Goal: Task Accomplishment & Management: Complete application form

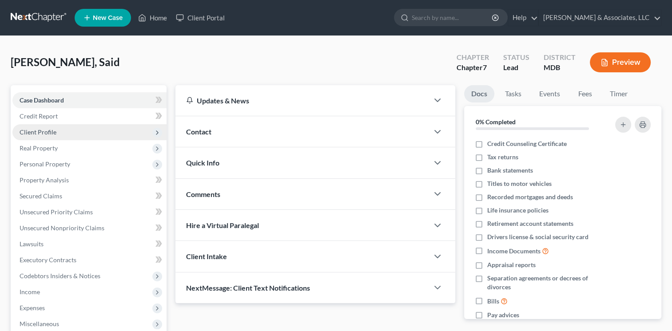
click at [43, 133] on span "Client Profile" at bounding box center [38, 132] width 37 height 8
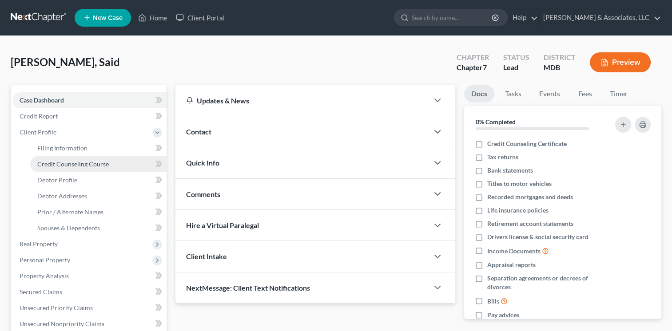
click at [56, 165] on span "Credit Counseling Course" at bounding box center [73, 164] width 72 height 8
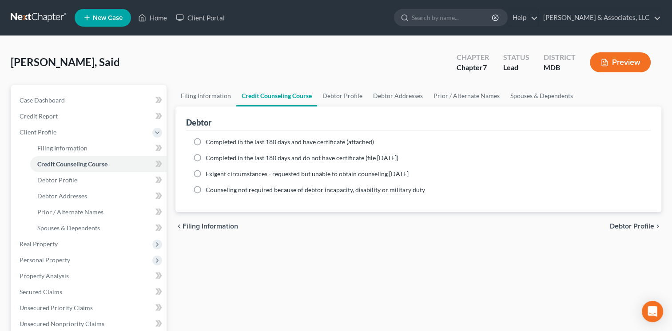
click at [206, 143] on label "Completed in the last 180 days and have certificate (attached)" at bounding box center [290, 142] width 168 height 9
click at [209, 143] on input "Completed in the last 180 days and have certificate (attached)" at bounding box center [212, 141] width 6 height 6
radio input "true"
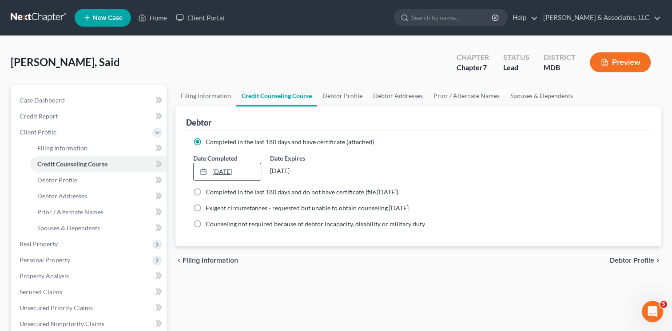
click at [212, 169] on div at bounding box center [206, 172] width 12 height 8
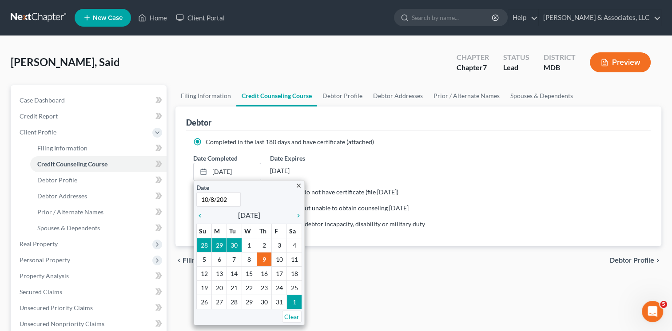
type input "[DATE]"
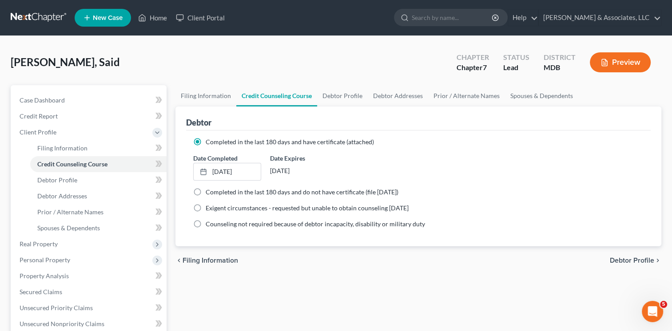
click at [475, 291] on div "Filing Information Credit Counseling Course Debtor Profile Debtor Addresses Pri…" at bounding box center [418, 309] width 495 height 449
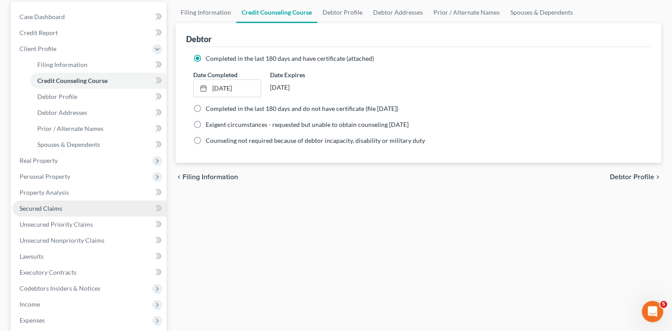
scroll to position [89, 0]
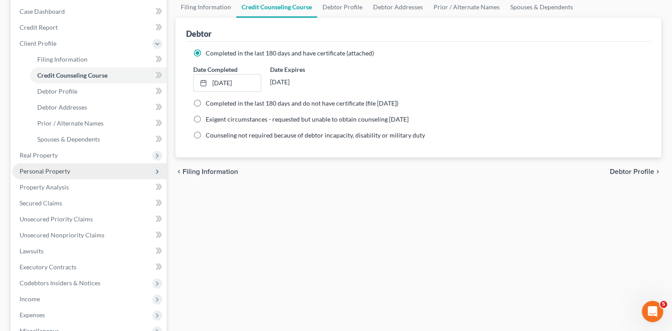
click at [63, 170] on span "Personal Property" at bounding box center [45, 171] width 51 height 8
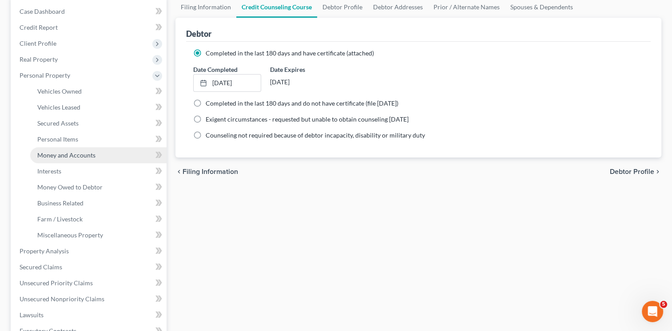
click at [52, 157] on span "Money and Accounts" at bounding box center [66, 155] width 58 height 8
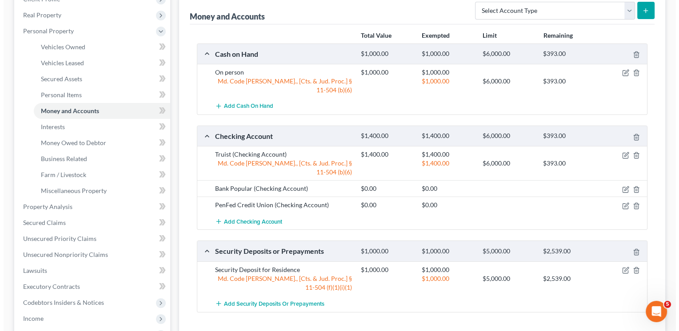
scroll to position [178, 0]
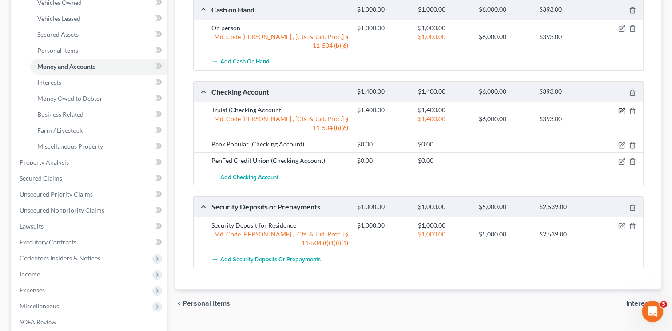
click at [619, 108] on icon "button" at bounding box center [621, 110] width 5 height 5
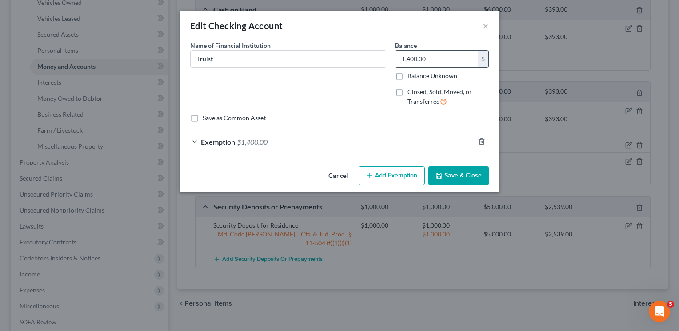
click at [435, 57] on input "1,400.00" at bounding box center [436, 59] width 82 height 17
type input "431.4"
click at [392, 184] on button "Add Exemption" at bounding box center [391, 176] width 66 height 19
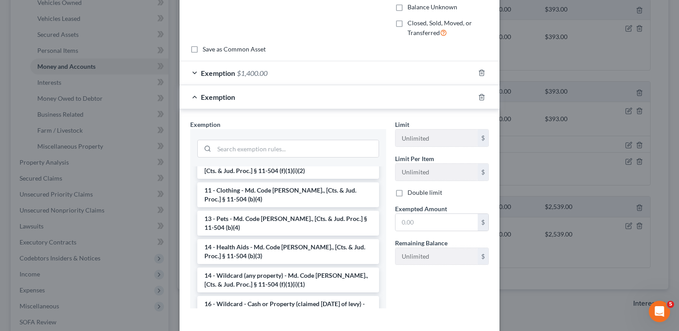
scroll to position [89, 0]
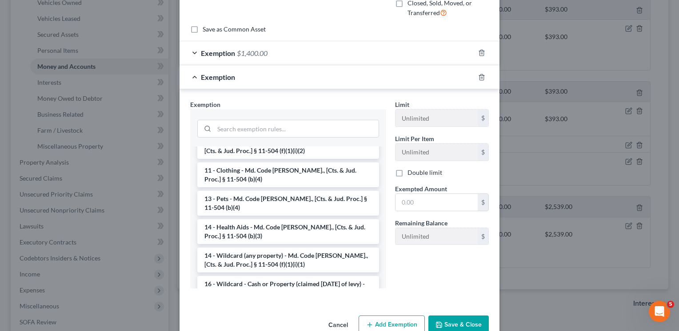
click at [284, 248] on li "14 - Wildcard (any property) - Md. Code [PERSON_NAME]., [Cts. & Jud. Proc.] § 1…" at bounding box center [288, 260] width 182 height 25
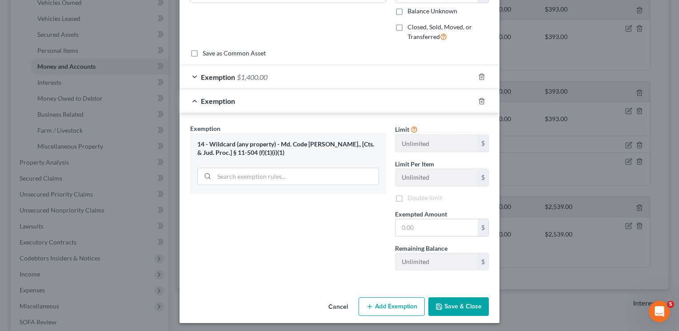
scroll to position [66, 0]
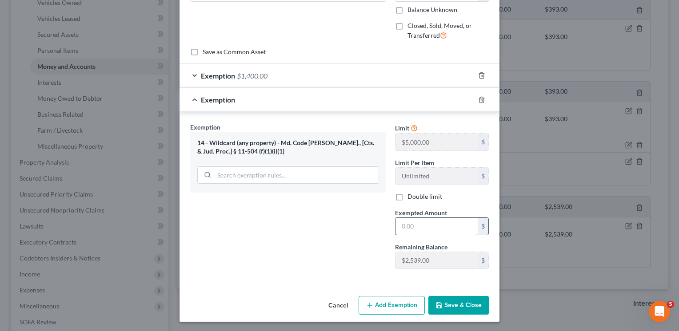
click at [416, 222] on input "text" at bounding box center [436, 226] width 82 height 17
type input "431.40"
click at [457, 303] on button "Save & Close" at bounding box center [458, 305] width 60 height 19
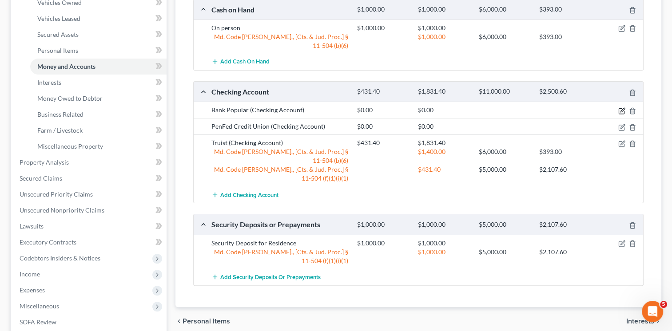
click at [621, 108] on icon "button" at bounding box center [621, 111] width 7 height 7
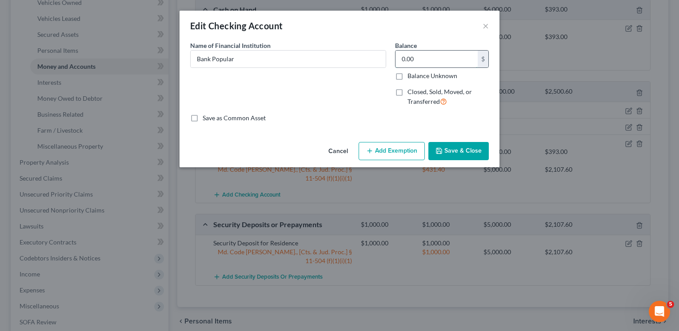
click at [415, 57] on input "0.00" at bounding box center [436, 59] width 82 height 17
type input "444.42"
click at [395, 150] on button "Add Exemption" at bounding box center [391, 151] width 66 height 19
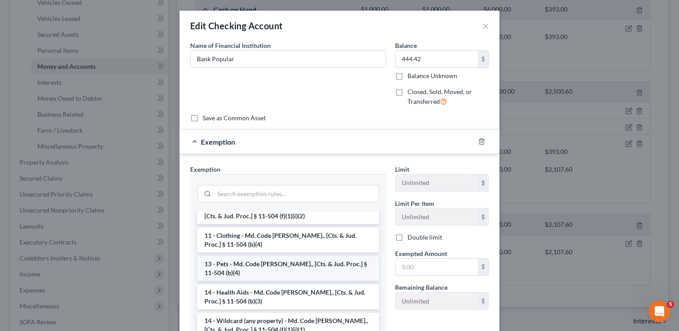
scroll to position [133, 0]
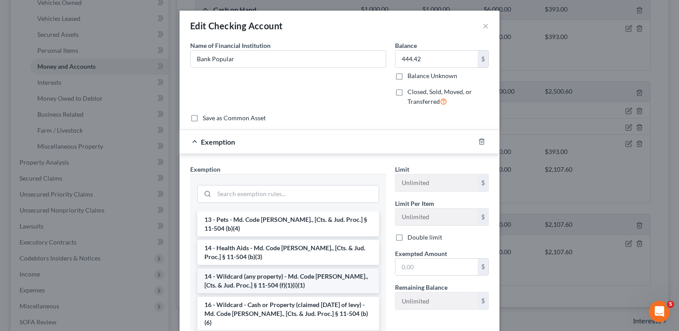
click at [284, 269] on li "14 - Wildcard (any property) - Md. Code [PERSON_NAME]., [Cts. & Jud. Proc.] § 1…" at bounding box center [288, 281] width 182 height 25
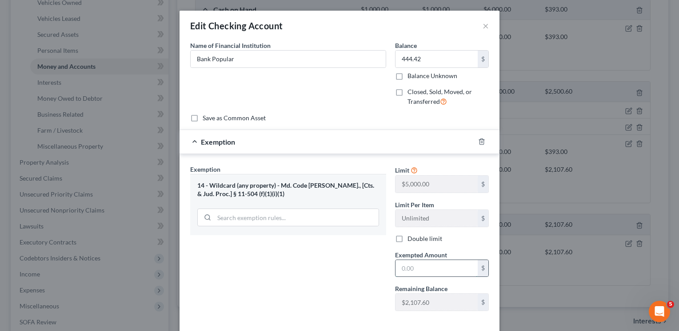
click at [416, 270] on input "text" at bounding box center [436, 268] width 82 height 17
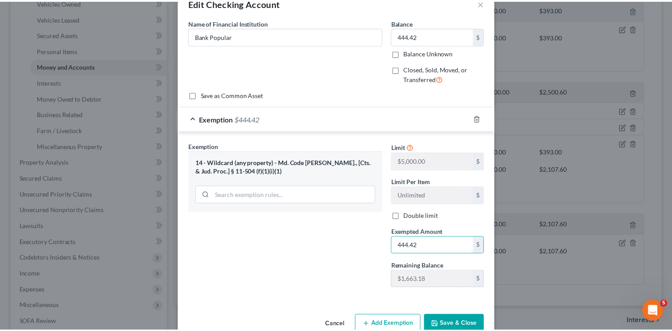
scroll to position [42, 0]
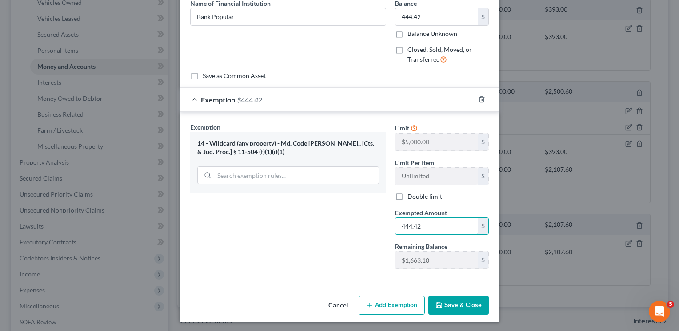
type input "444.42"
click at [459, 303] on button "Save & Close" at bounding box center [458, 305] width 60 height 19
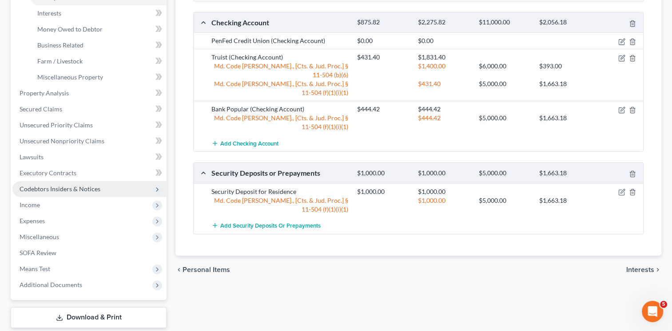
scroll to position [267, 0]
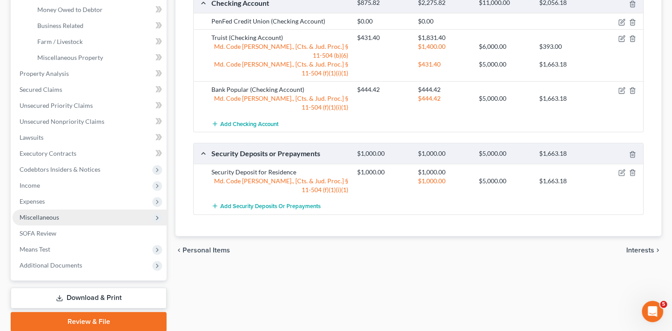
click at [50, 216] on span "Miscellaneous" at bounding box center [40, 218] width 40 height 8
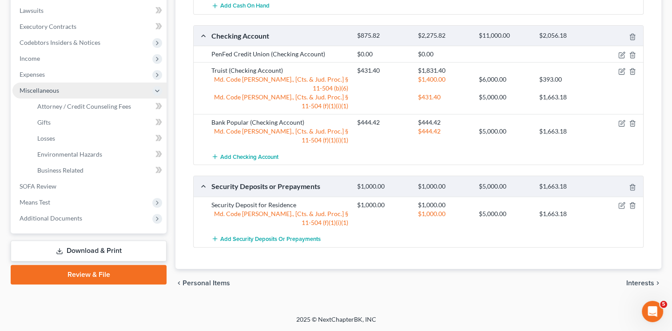
scroll to position [220, 0]
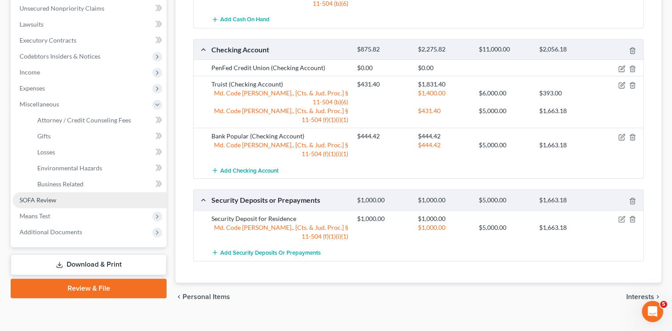
click at [58, 202] on link "SOFA Review" at bounding box center [89, 200] width 154 height 16
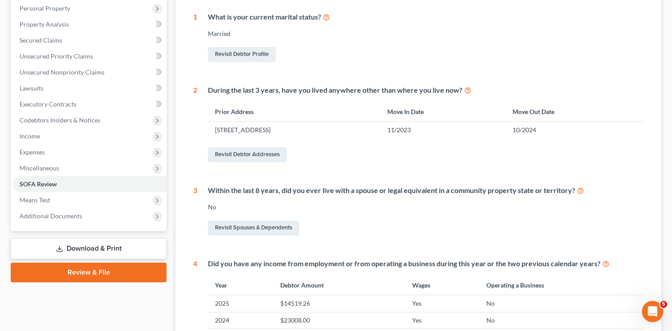
scroll to position [222, 0]
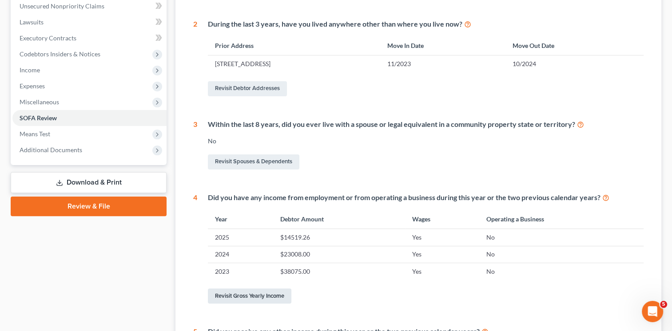
click at [258, 297] on link "Revisit Gross Yearly Income" at bounding box center [250, 296] width 84 height 15
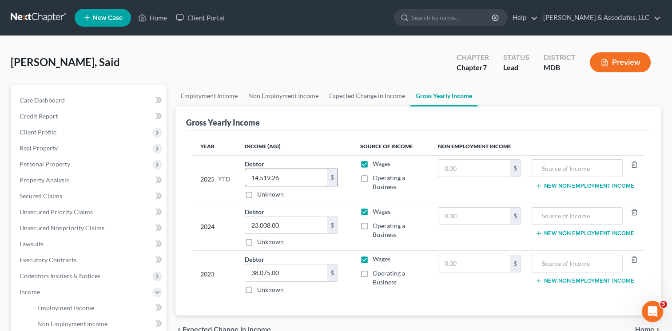
click at [292, 183] on input "14,519.26" at bounding box center [286, 177] width 82 height 17
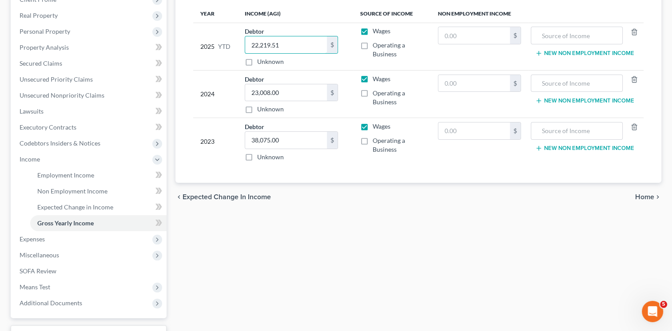
scroll to position [133, 0]
type input "22,219.51"
click at [649, 197] on span "Home" at bounding box center [644, 196] width 19 height 7
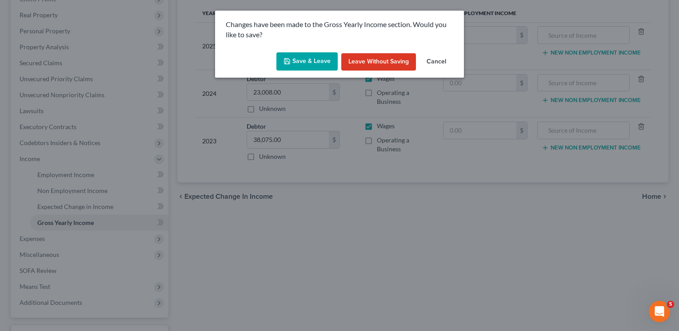
click at [310, 64] on button "Save & Leave" at bounding box center [306, 61] width 61 height 19
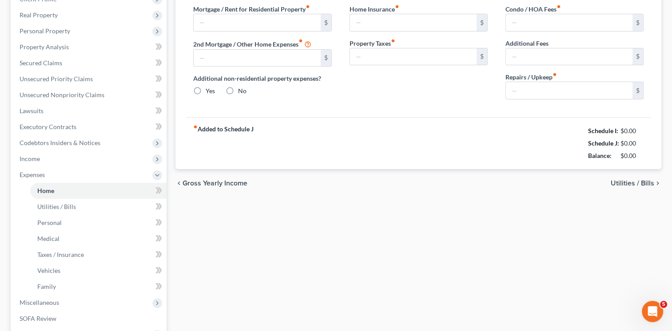
type input "1,954.00"
type input "0.00"
radio input "true"
type input "0.00"
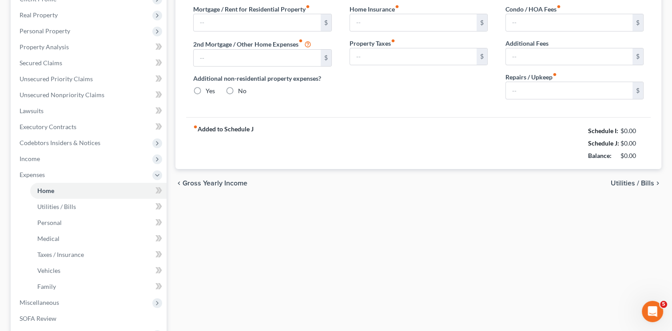
type input "0.00"
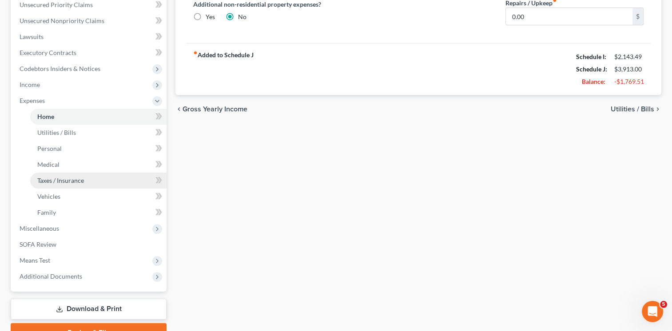
scroll to position [252, 0]
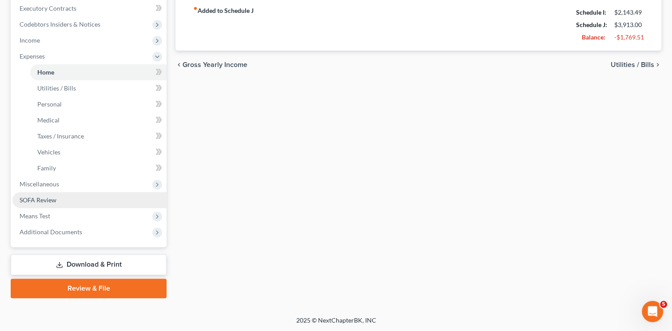
click at [50, 198] on span "SOFA Review" at bounding box center [38, 200] width 37 height 8
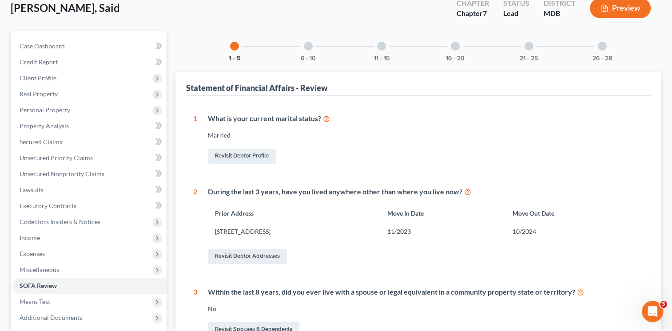
scroll to position [44, 0]
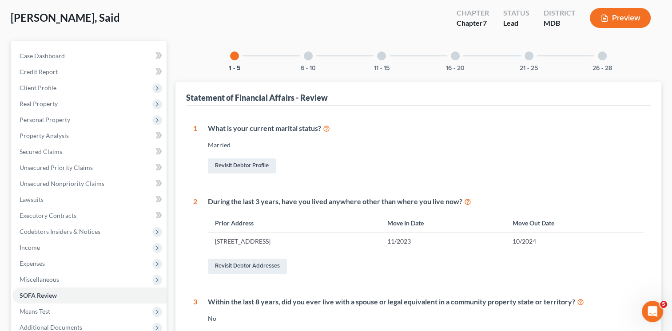
click at [310, 58] on div at bounding box center [308, 56] width 9 height 9
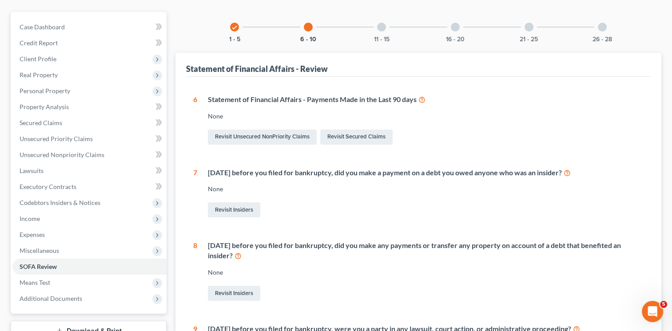
scroll to position [89, 0]
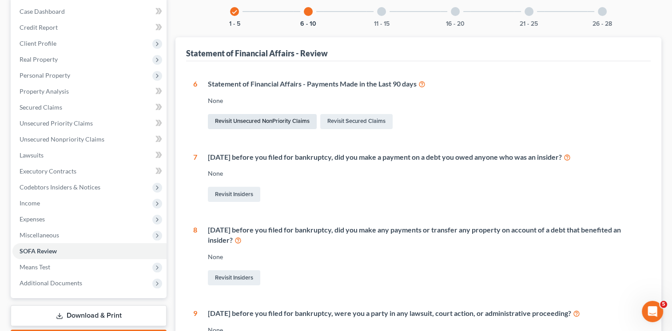
click at [288, 125] on link "Revisit Unsecured NonPriority Claims" at bounding box center [262, 121] width 109 height 15
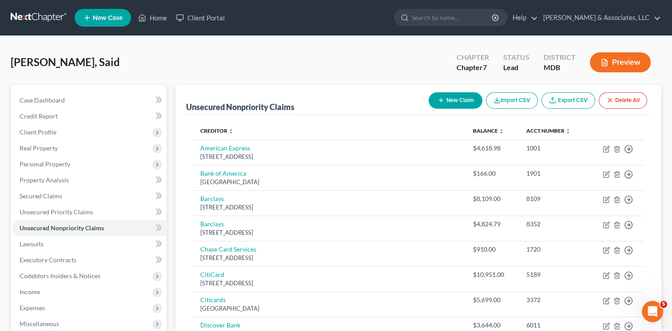
click at [454, 102] on button "New Claim" at bounding box center [456, 100] width 54 height 16
select select "0"
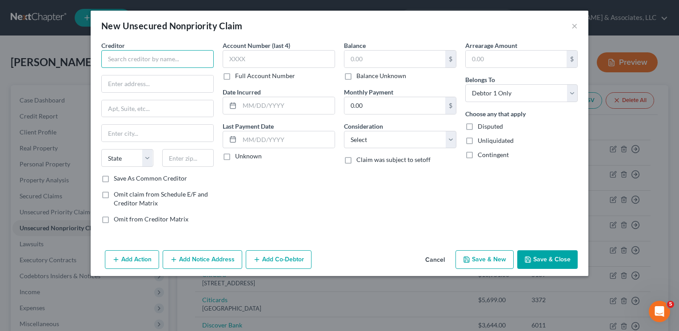
click at [140, 51] on input "text" at bounding box center [157, 59] width 112 height 18
type input "State of [US_STATE]"
drag, startPoint x: 139, startPoint y: 82, endPoint x: 140, endPoint y: 77, distance: 5.1
click at [139, 82] on input "text" at bounding box center [158, 84] width 112 height 17
type input "[STREET_ADDRESS][PERSON_NAME]"
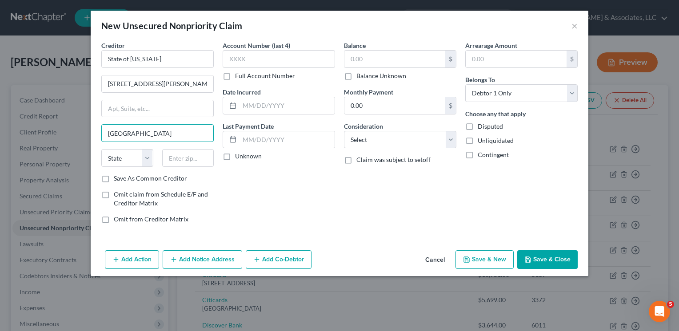
type input "[GEOGRAPHIC_DATA]"
select select "21"
type input "21404"
click at [259, 60] on input "text" at bounding box center [279, 59] width 112 height 18
type input "4983"
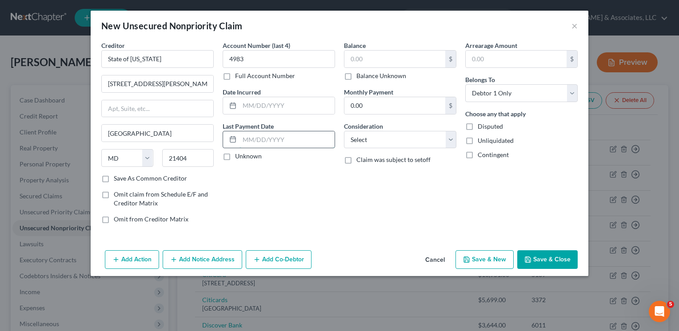
click at [261, 139] on input "text" at bounding box center [286, 139] width 95 height 17
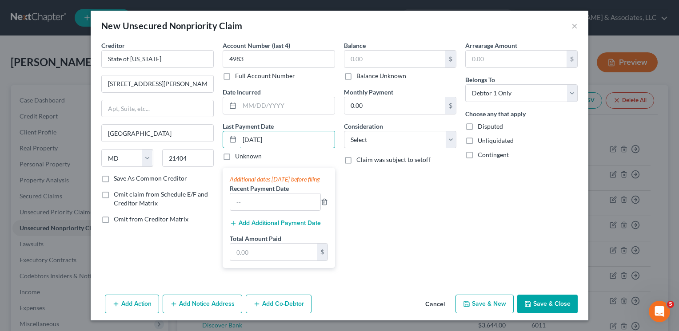
type input "[DATE]"
drag, startPoint x: 254, startPoint y: 267, endPoint x: 252, endPoint y: 273, distance: 5.8
click at [254, 261] on input "text" at bounding box center [273, 252] width 87 height 17
type input "776.26"
type input "0.00"
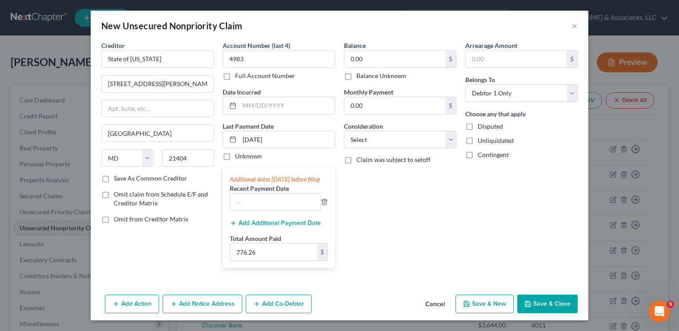
click at [543, 314] on button "Save & Close" at bounding box center [547, 304] width 60 height 19
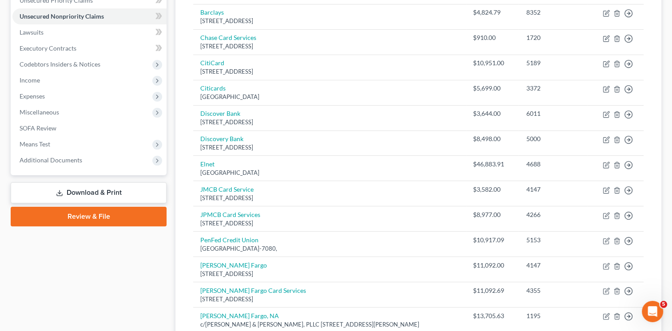
scroll to position [222, 0]
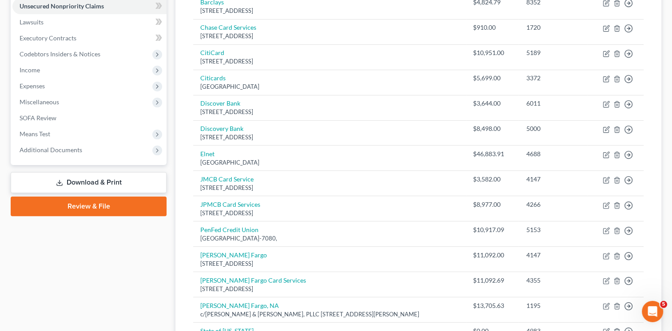
click at [82, 184] on link "Download & Print" at bounding box center [89, 182] width 156 height 21
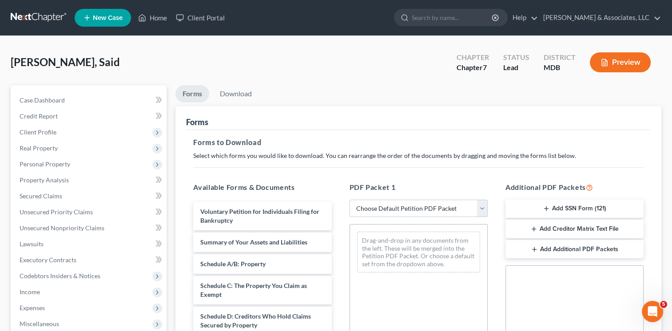
click at [480, 207] on select "Choose Default Petition PDF Packet Complete Bankruptcy Petition (all forms and …" at bounding box center [419, 209] width 138 height 18
select select "0"
click at [350, 200] on select "Choose Default Petition PDF Packet Complete Bankruptcy Petition (all forms and …" at bounding box center [419, 209] width 138 height 18
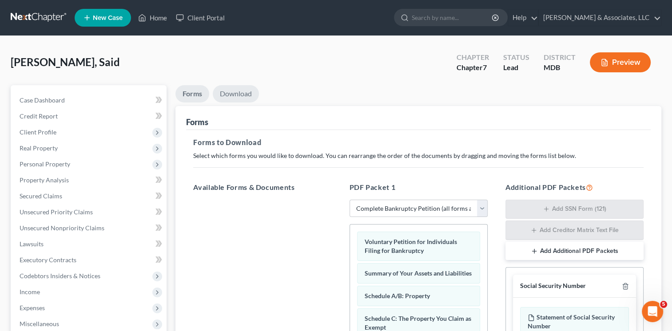
click at [232, 96] on link "Download" at bounding box center [236, 93] width 46 height 17
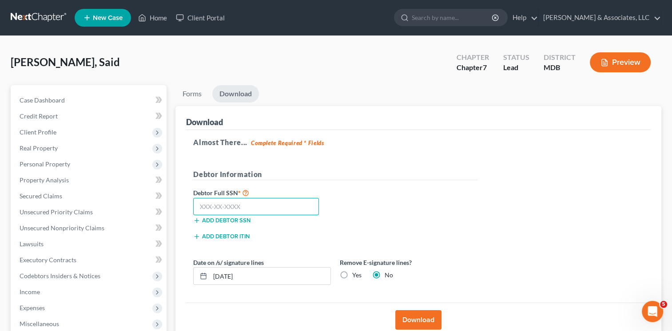
click at [243, 208] on input "text" at bounding box center [256, 207] width 126 height 18
type input "214-67-4983"
click at [409, 318] on button "Download" at bounding box center [418, 321] width 46 height 20
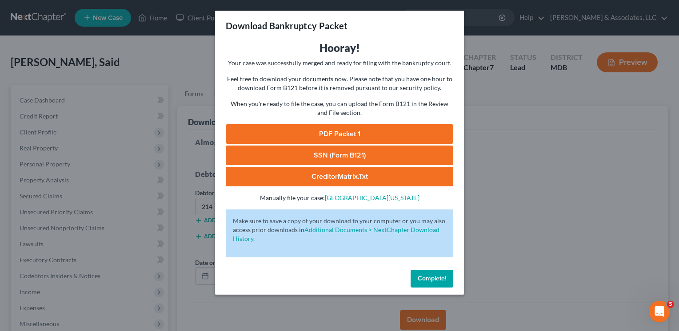
click at [335, 132] on link "PDF Packet 1" at bounding box center [339, 134] width 227 height 20
click at [333, 153] on link "SSN (Form B121)" at bounding box center [339, 156] width 227 height 20
click at [306, 178] on link "CreditorMatrix.txt" at bounding box center [339, 177] width 227 height 20
click at [668, 145] on div "Download Bankruptcy Packet Hooray! Your case was successfully merged and ready …" at bounding box center [339, 165] width 679 height 331
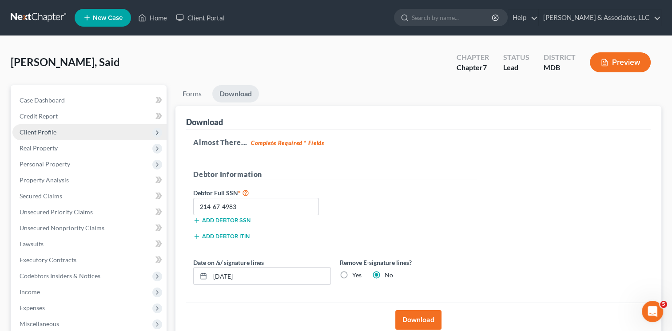
click at [44, 131] on span "Client Profile" at bounding box center [38, 132] width 37 height 8
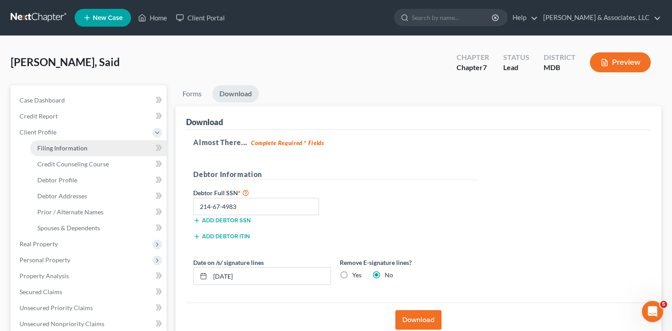
click at [63, 150] on span "Filing Information" at bounding box center [62, 148] width 50 height 8
select select "1"
select select "0"
select select "21"
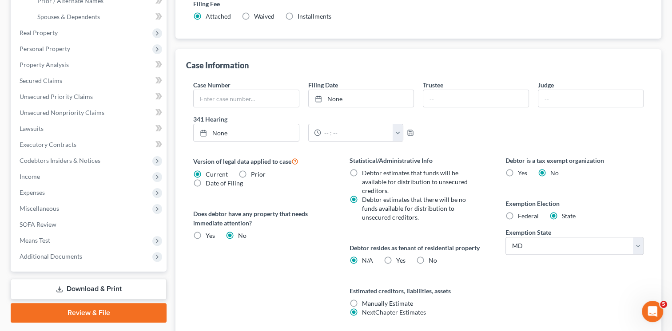
scroll to position [101, 0]
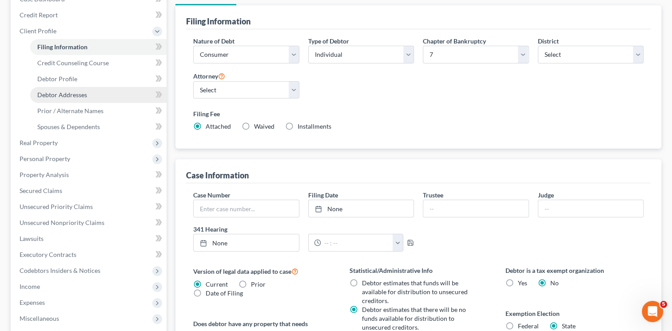
click at [82, 92] on span "Debtor Addresses" at bounding box center [62, 95] width 50 height 8
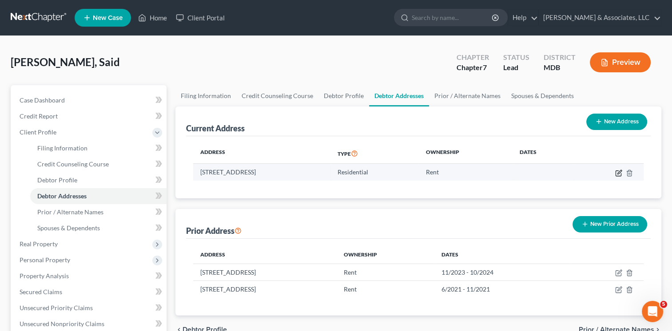
click at [616, 171] on icon "button" at bounding box center [618, 173] width 7 height 7
select select "21"
select select "0"
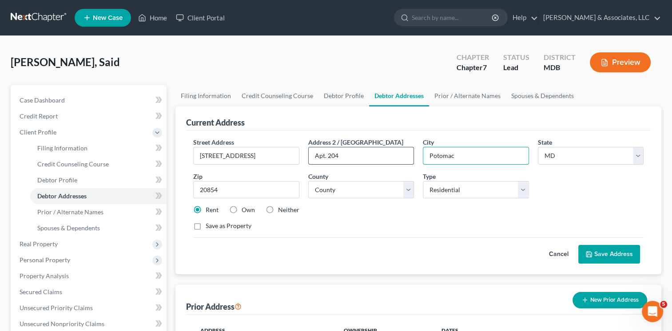
drag, startPoint x: 460, startPoint y: 158, endPoint x: 409, endPoint y: 157, distance: 51.1
click at [409, 157] on div "Street Address * [STREET_ADDRESS] * Potomac State * State [US_STATE] AK AR AZ C…" at bounding box center [418, 188] width 459 height 100
type input "[GEOGRAPHIC_DATA]"
click at [616, 258] on button "Save Address" at bounding box center [609, 254] width 62 height 19
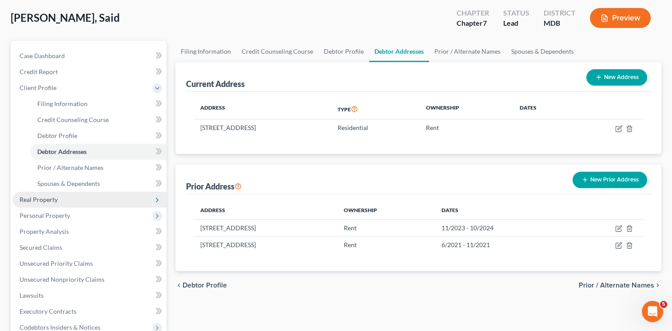
scroll to position [89, 0]
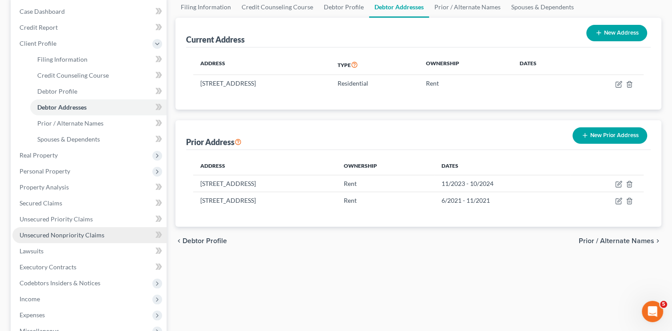
click at [55, 232] on span "Unsecured Nonpriority Claims" at bounding box center [62, 235] width 85 height 8
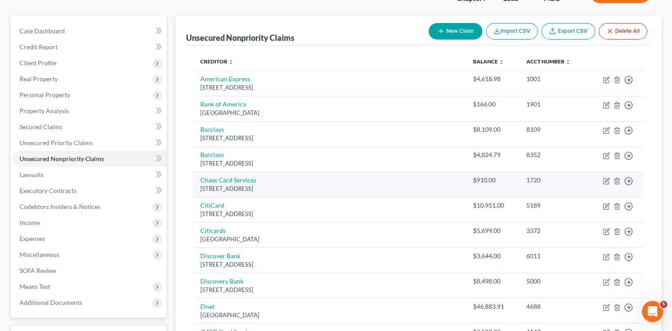
scroll to position [89, 0]
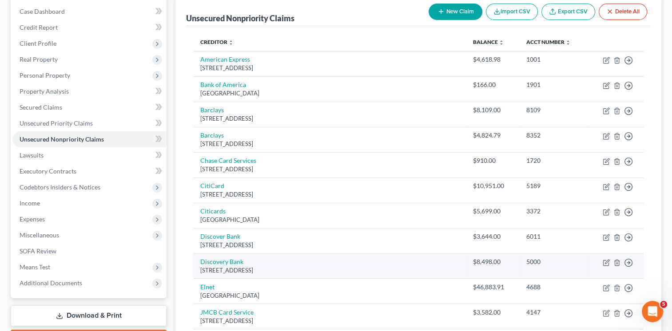
click at [606, 266] on td "Move to D Move to E Move to G Move to Notice Only" at bounding box center [616, 266] width 56 height 25
click at [605, 262] on icon "button" at bounding box center [606, 262] width 7 height 7
select select "46"
select select "14"
select select "0"
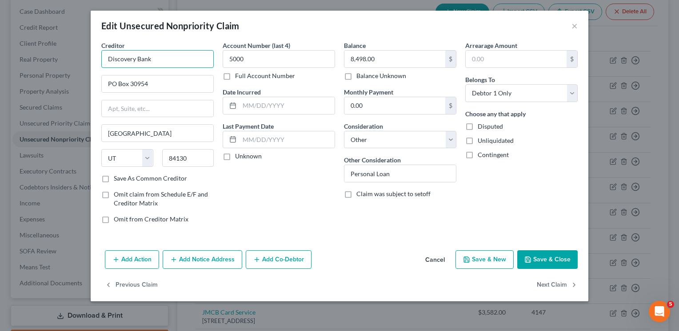
click at [133, 60] on input "Discovery Bank" at bounding box center [157, 59] width 112 height 18
type input "Discover Bank"
click at [555, 255] on button "Save & Close" at bounding box center [547, 260] width 60 height 19
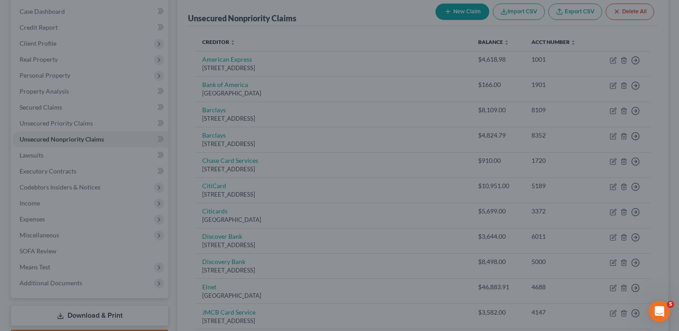
type input "0"
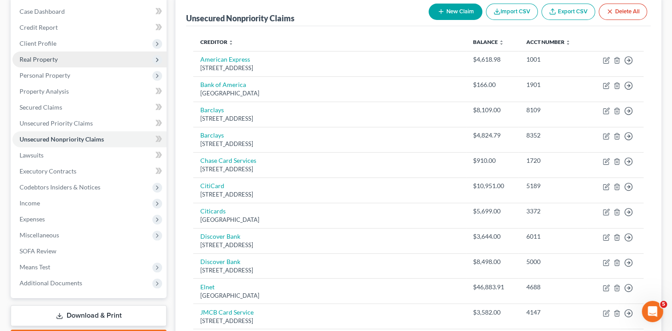
click at [47, 58] on span "Real Property" at bounding box center [39, 60] width 38 height 8
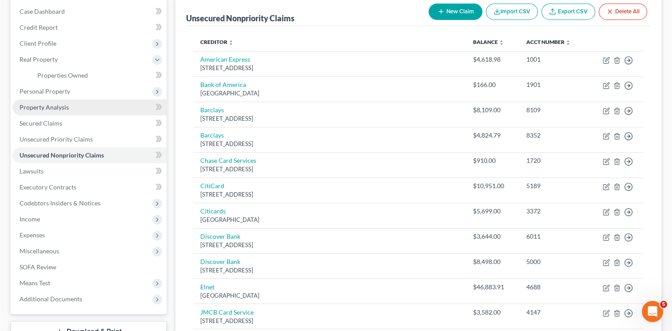
click at [52, 107] on span "Property Analysis" at bounding box center [44, 108] width 49 height 8
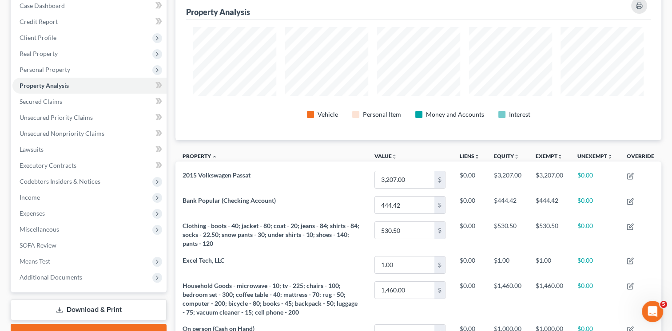
scroll to position [89, 0]
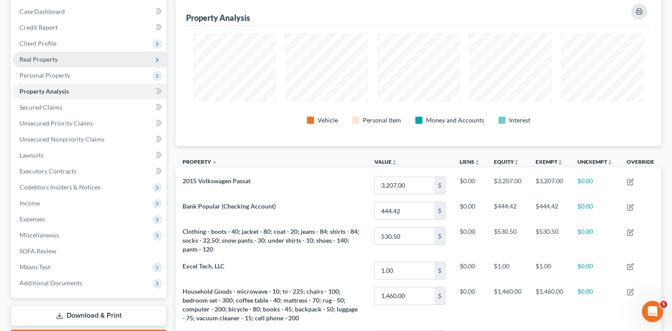
click at [49, 56] on span "Real Property" at bounding box center [39, 60] width 38 height 8
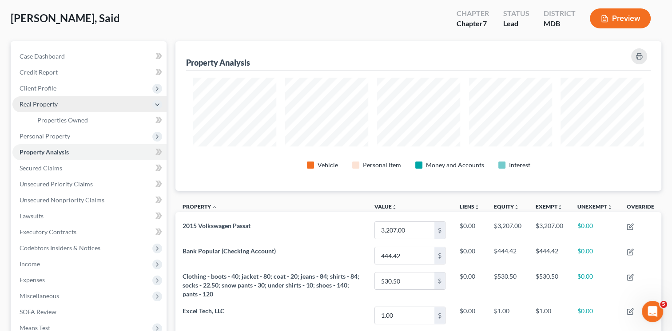
scroll to position [0, 0]
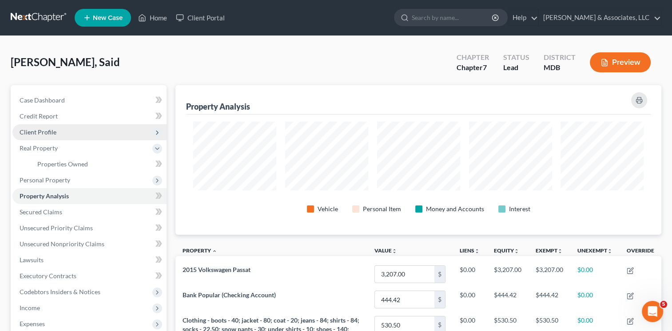
click at [49, 128] on span "Client Profile" at bounding box center [38, 132] width 37 height 8
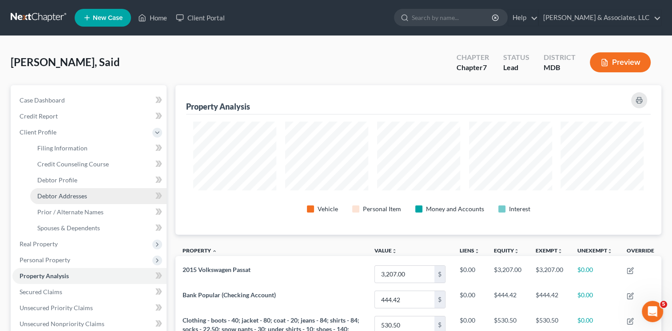
click at [57, 192] on span "Debtor Addresses" at bounding box center [62, 196] width 50 height 8
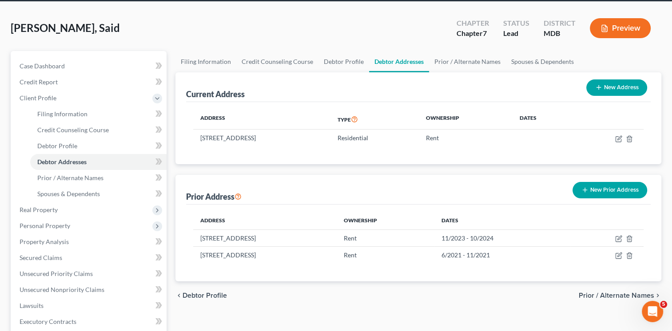
scroll to position [89, 0]
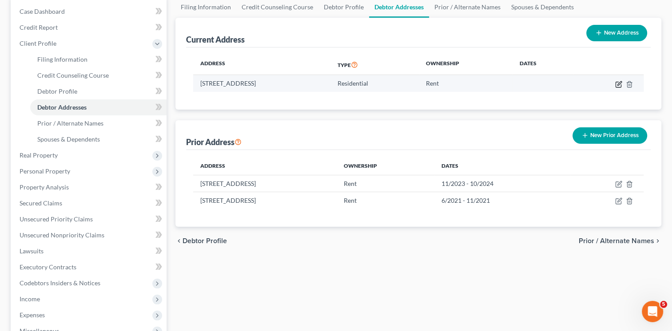
click at [617, 85] on icon "button" at bounding box center [618, 84] width 7 height 7
select select "21"
select select "15"
select select "0"
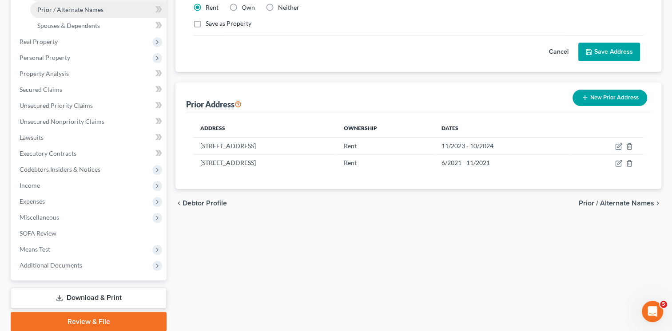
scroll to position [222, 0]
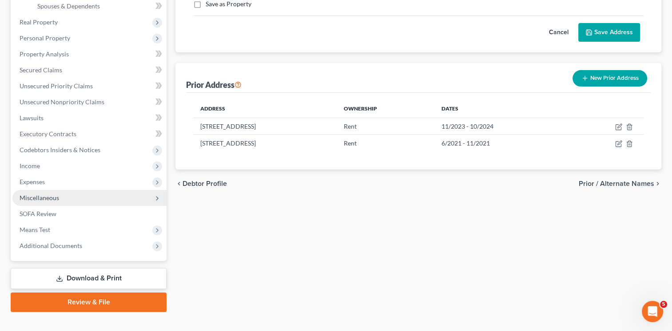
click at [34, 200] on span "Miscellaneous" at bounding box center [40, 198] width 40 height 8
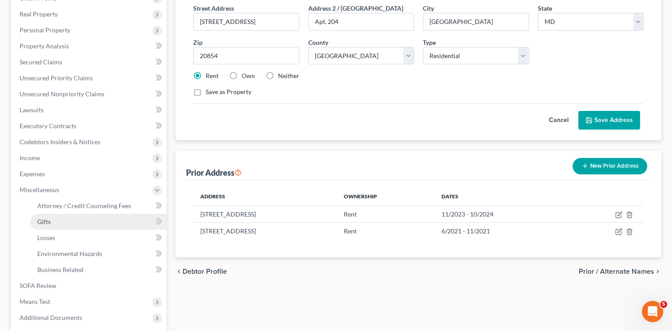
scroll to position [131, 0]
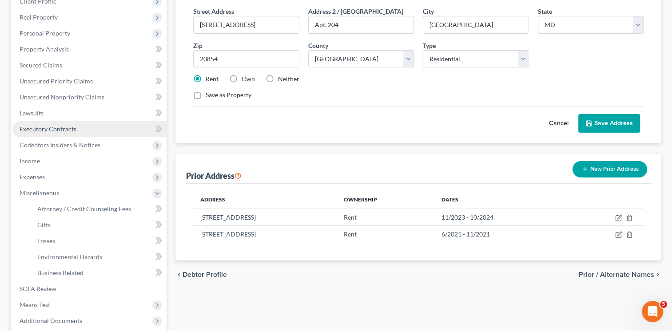
click at [57, 130] on span "Executory Contracts" at bounding box center [48, 129] width 57 height 8
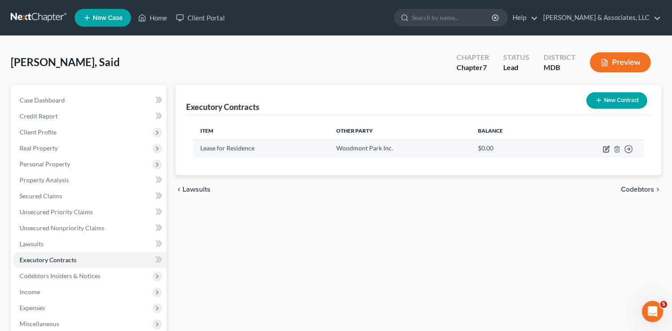
click at [609, 150] on icon "button" at bounding box center [606, 149] width 7 height 7
select select "3"
select select "21"
select select "3"
select select "0"
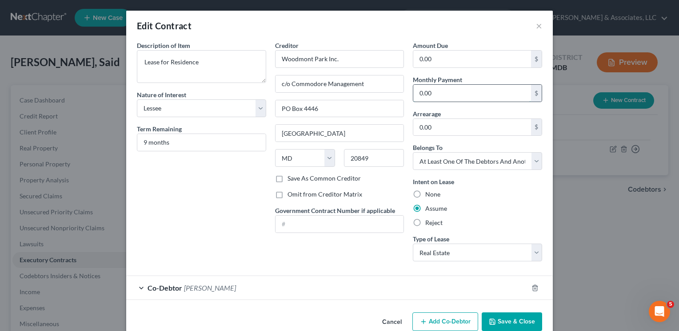
click at [447, 96] on input "0.00" at bounding box center [472, 93] width 118 height 17
type input "1,954.00"
click at [493, 324] on icon "button" at bounding box center [492, 322] width 7 height 7
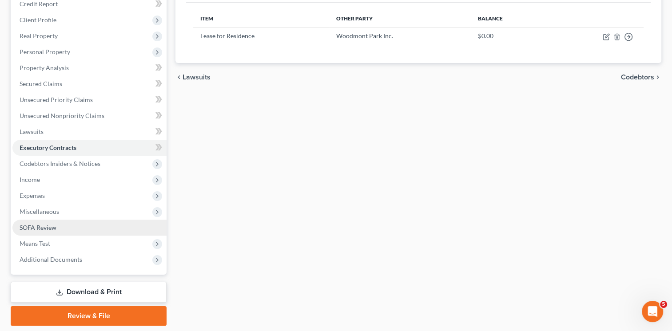
scroll to position [140, 0]
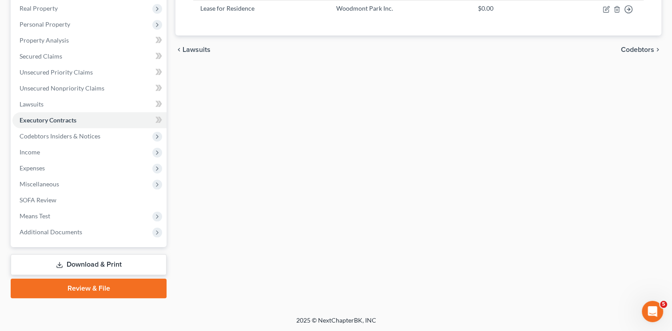
click at [101, 267] on link "Download & Print" at bounding box center [89, 265] width 156 height 21
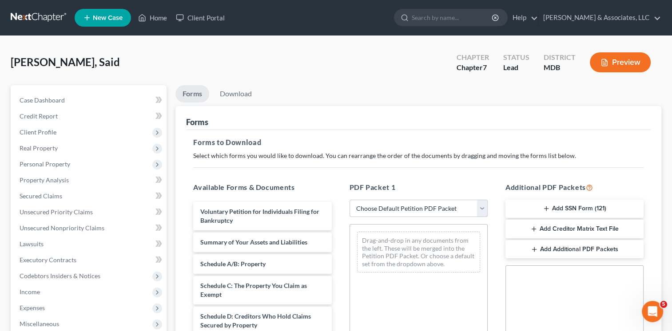
click at [480, 207] on select "Choose Default Petition PDF Packet Complete Bankruptcy Petition (all forms and …" at bounding box center [419, 209] width 138 height 18
select select "0"
click at [350, 200] on select "Choose Default Petition PDF Packet Complete Bankruptcy Petition (all forms and …" at bounding box center [419, 209] width 138 height 18
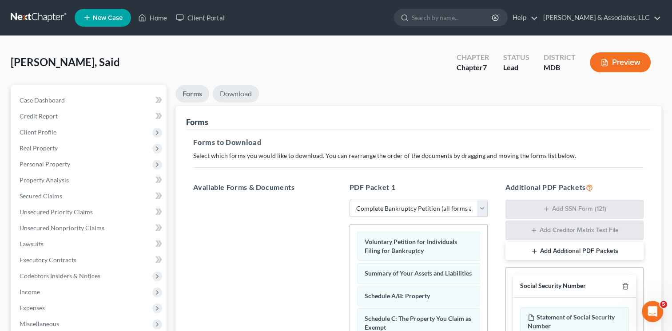
click at [235, 93] on link "Download" at bounding box center [236, 93] width 46 height 17
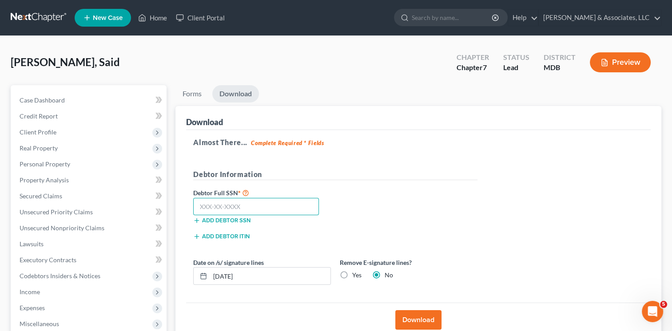
click at [235, 211] on input "text" at bounding box center [256, 207] width 126 height 18
type input "214-67-4983"
click at [417, 317] on button "Download" at bounding box center [418, 321] width 46 height 20
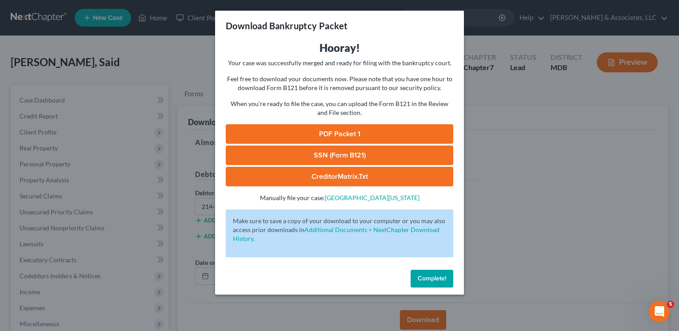
click at [345, 138] on link "PDF Packet 1" at bounding box center [339, 134] width 227 height 20
click at [313, 154] on link "SSN (Form B121)" at bounding box center [339, 156] width 227 height 20
